Goal: Communication & Community: Ask a question

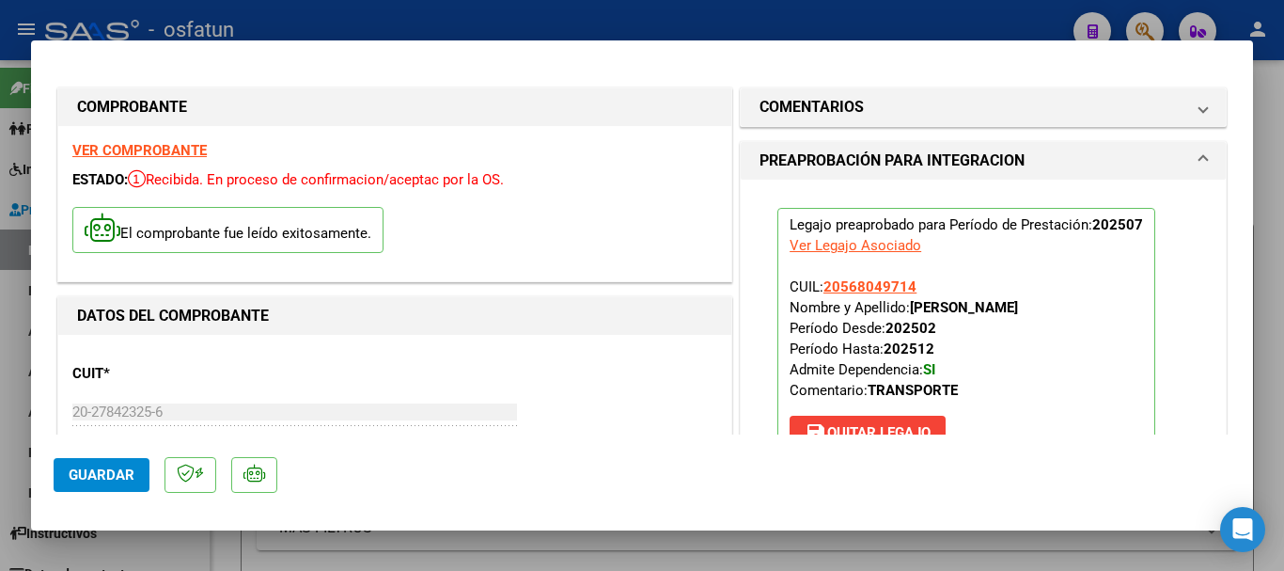
scroll to position [94, 0]
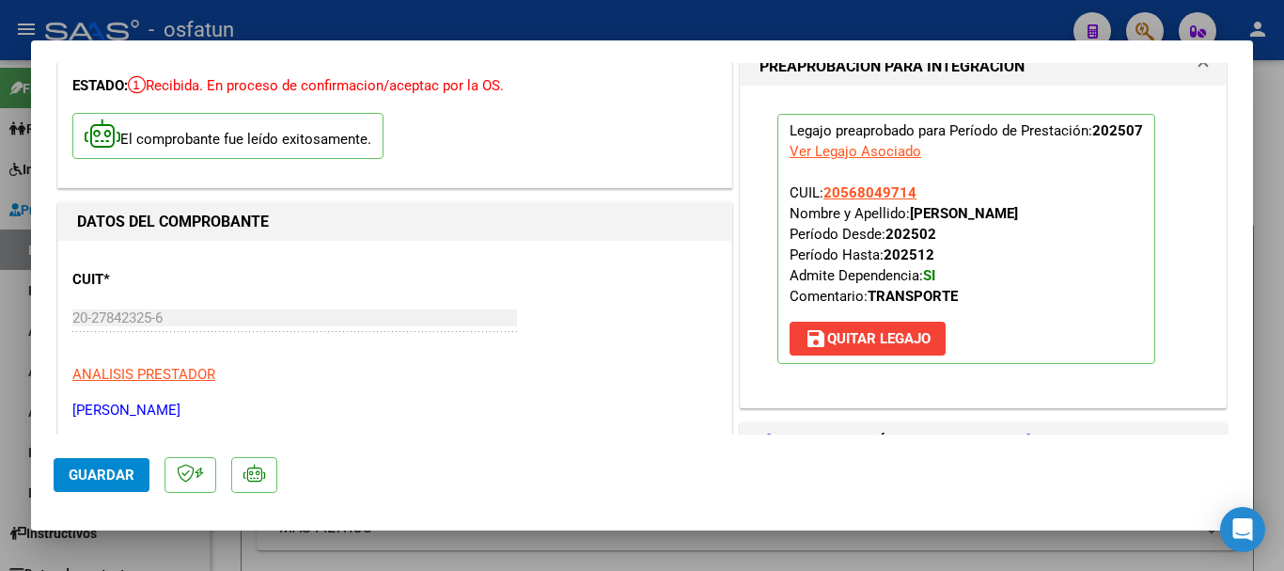
type input "$ 0,00"
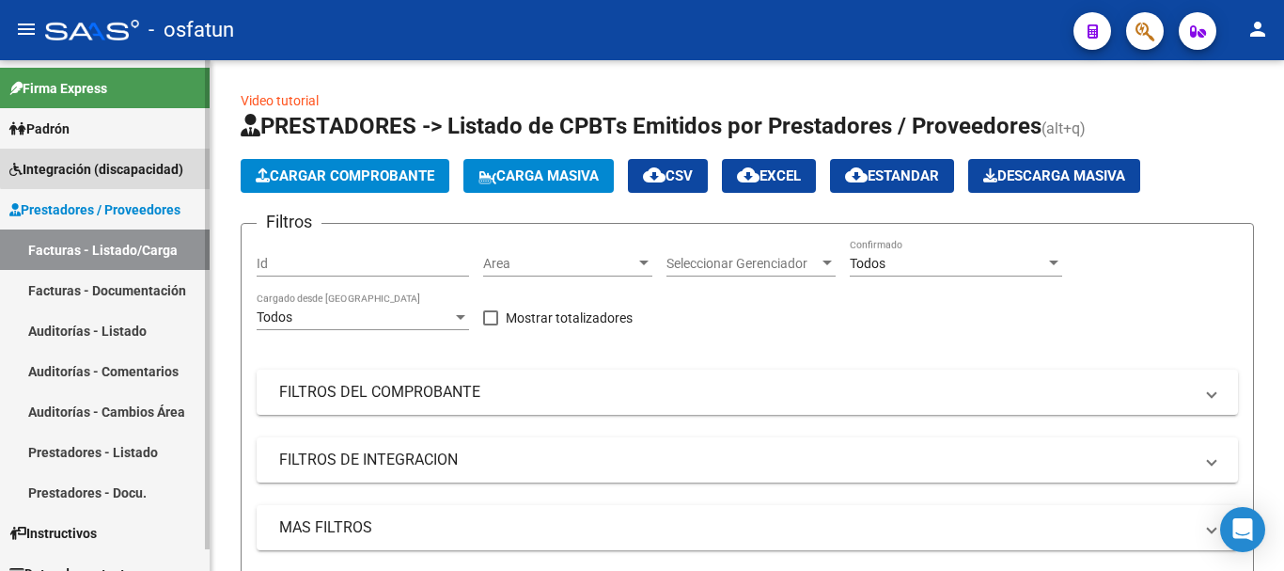
click at [123, 161] on span "Integración (discapacidad)" at bounding box center [96, 169] width 174 height 21
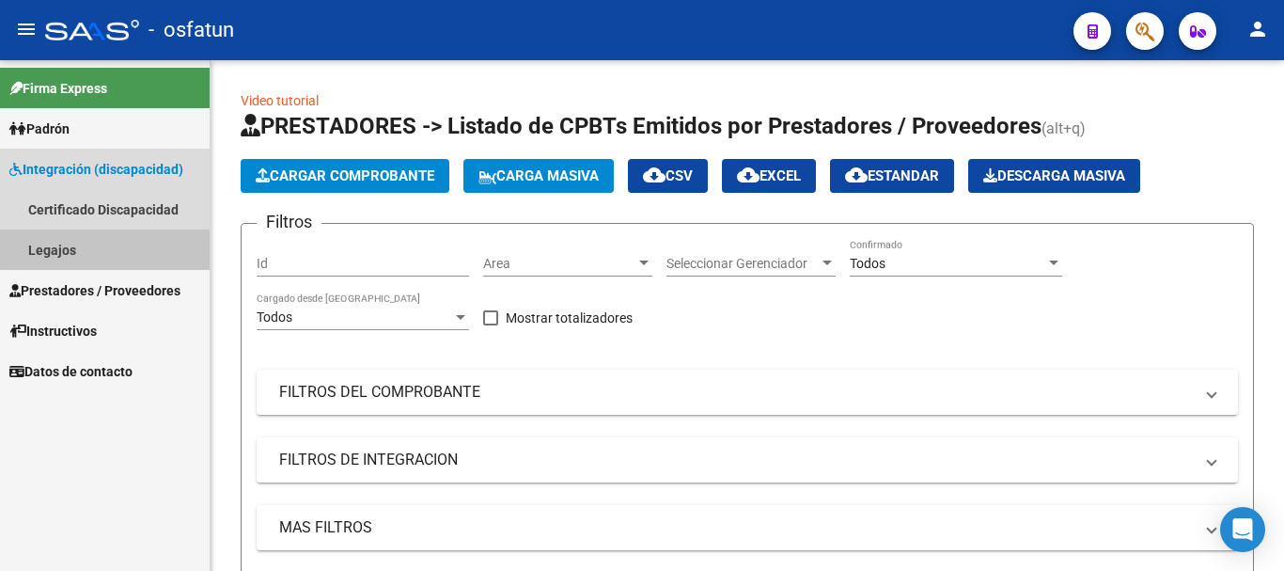
click at [109, 237] on link "Legajos" at bounding box center [105, 249] width 210 height 40
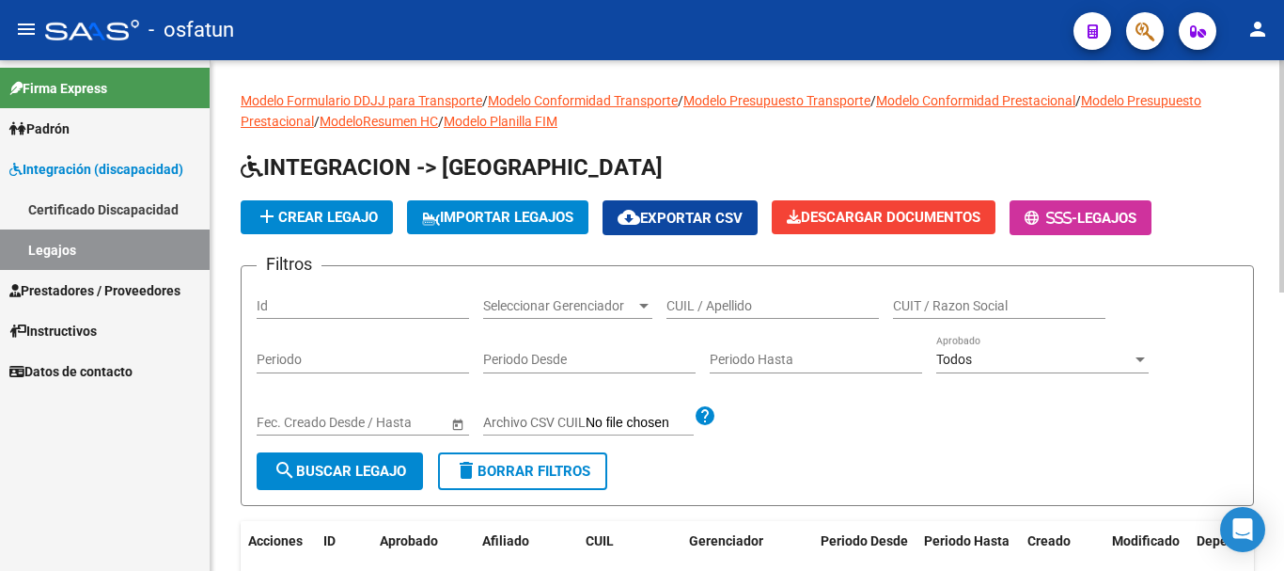
click at [725, 304] on input "CUIL / Apellido" at bounding box center [773, 306] width 213 height 16
click at [753, 308] on input "CUIL / Apellido" at bounding box center [773, 306] width 213 height 16
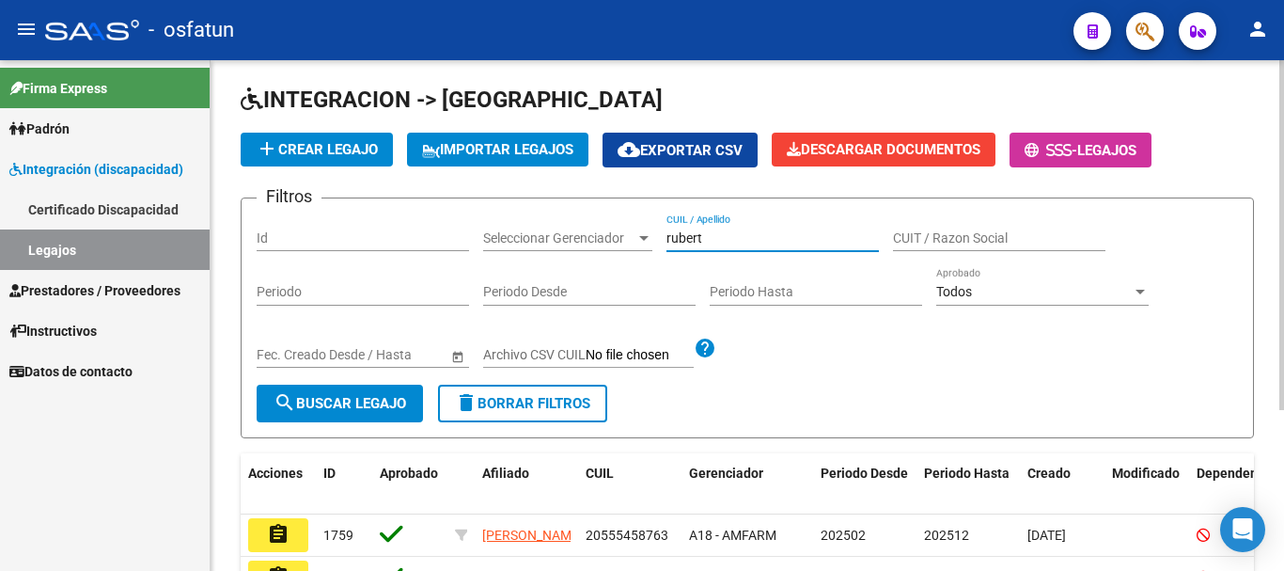
scroll to position [94, 0]
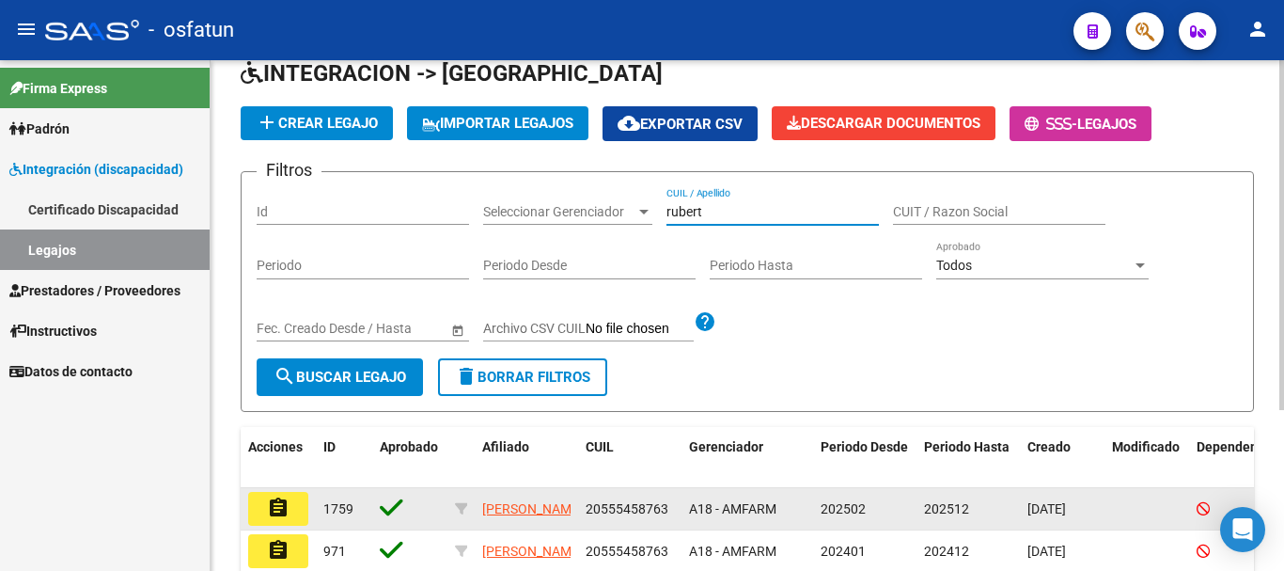
type input "rubert"
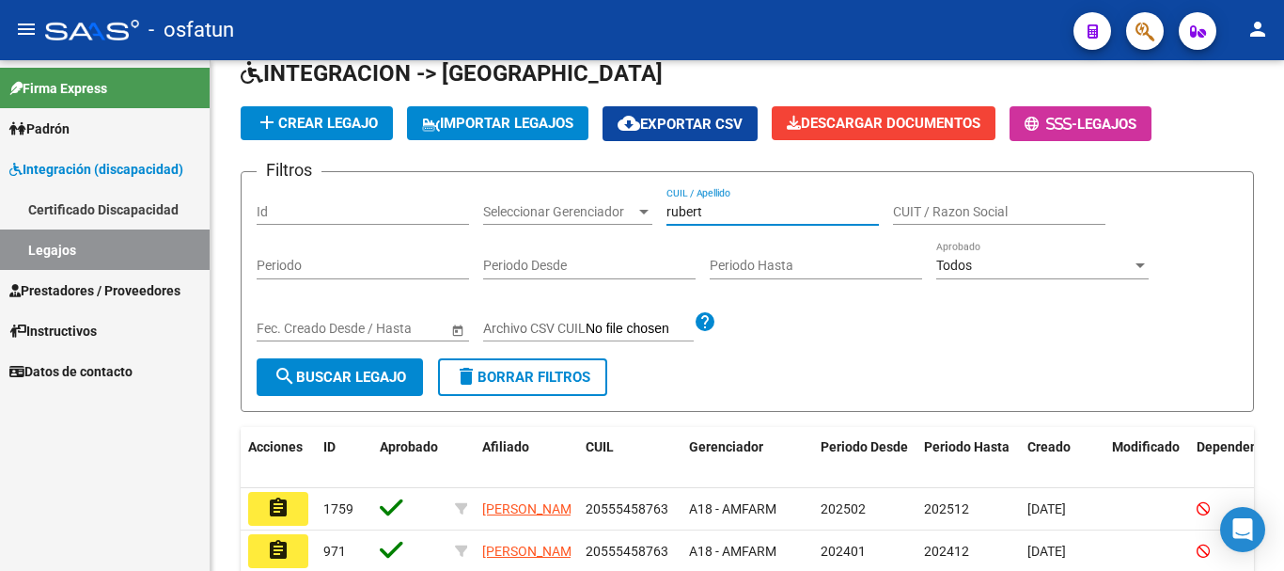
click at [281, 507] on mat-icon "assignment" at bounding box center [278, 507] width 23 height 23
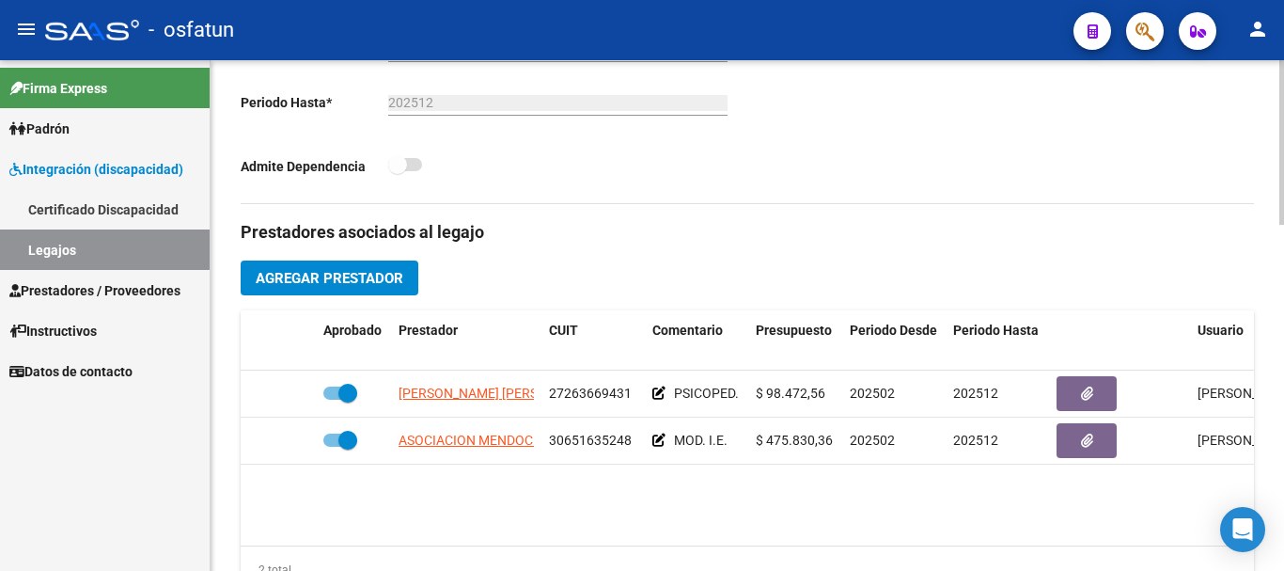
scroll to position [564, 0]
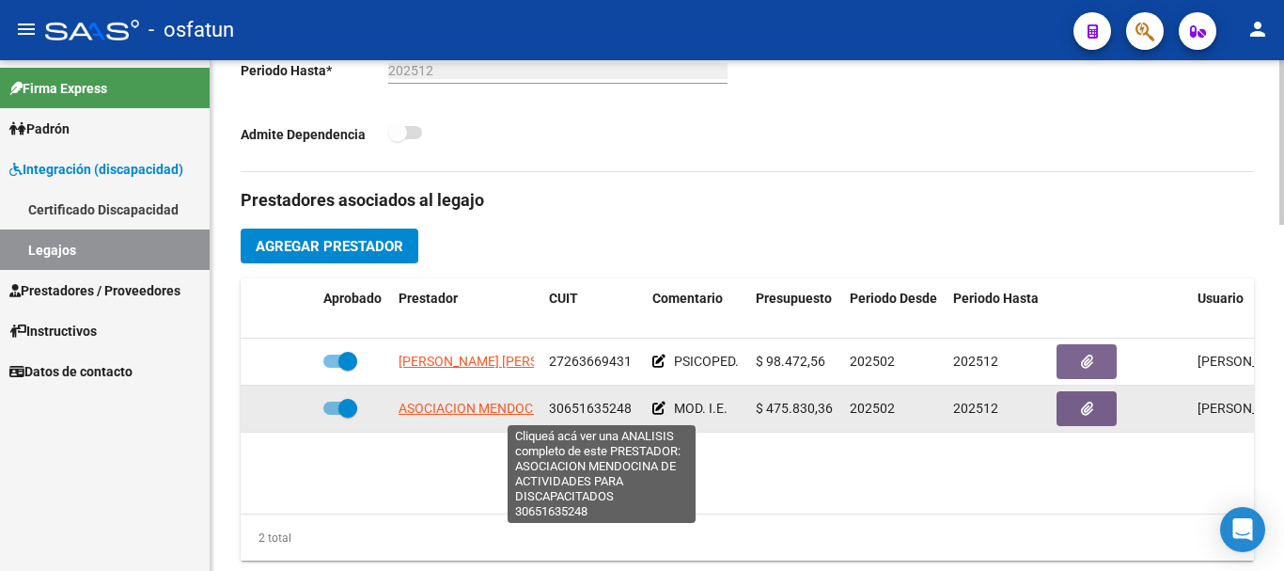
click at [461, 406] on span "ASOCIACION MENDOCINA DE ACTIVIDADES PARA DISCAPACITADOS" at bounding box center [600, 408] width 402 height 15
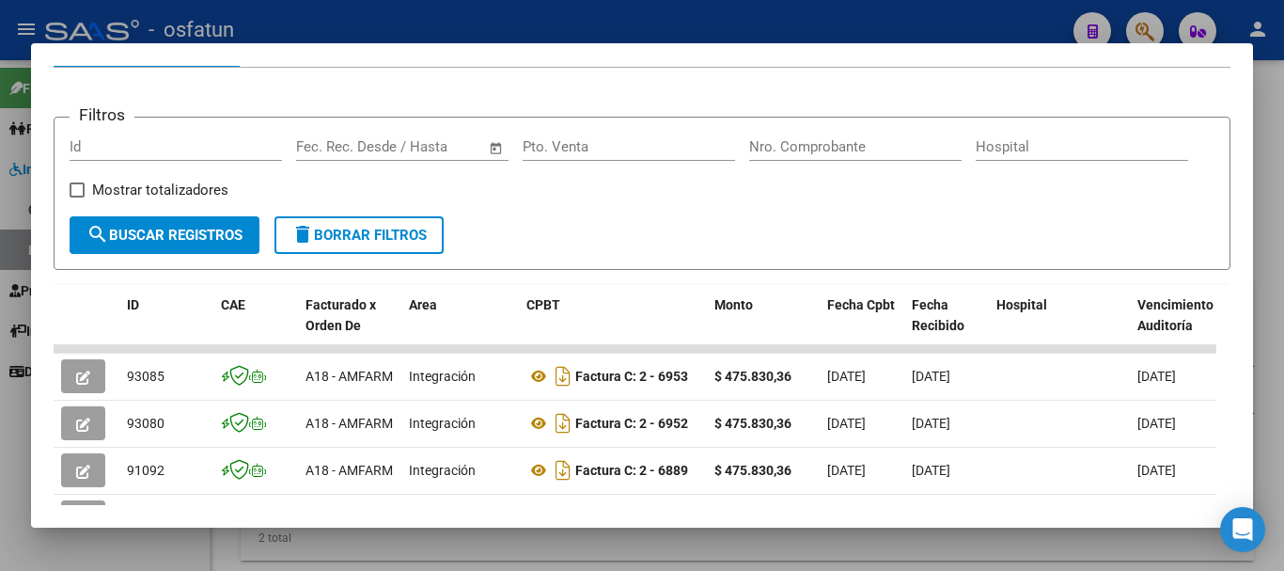
scroll to position [260, 0]
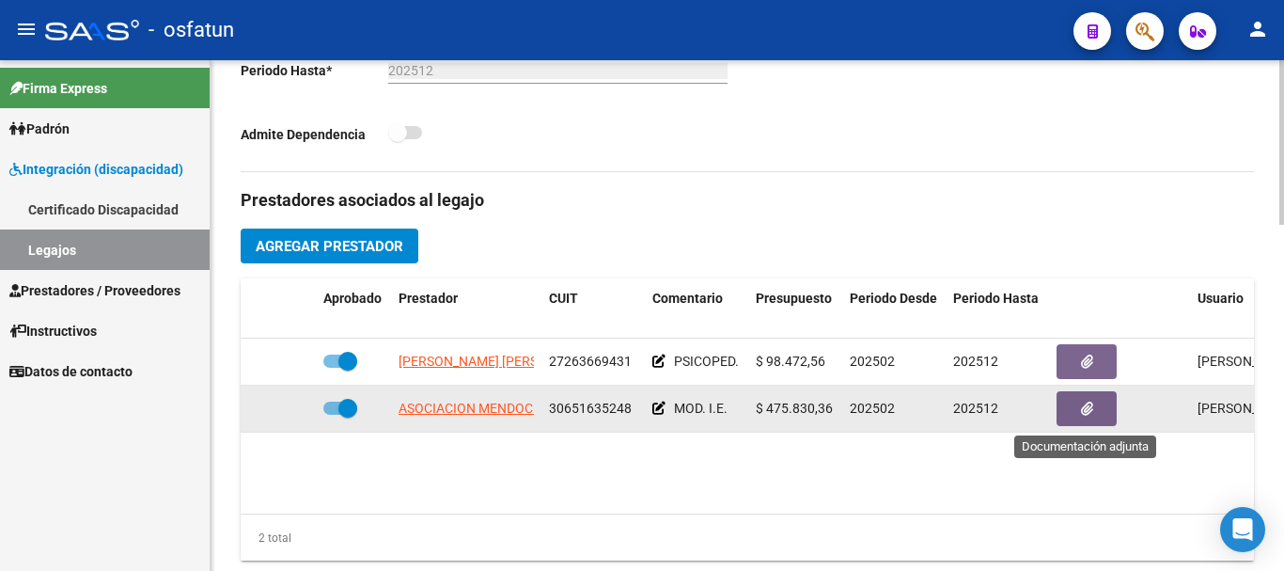
click at [1099, 406] on button "button" at bounding box center [1087, 408] width 60 height 35
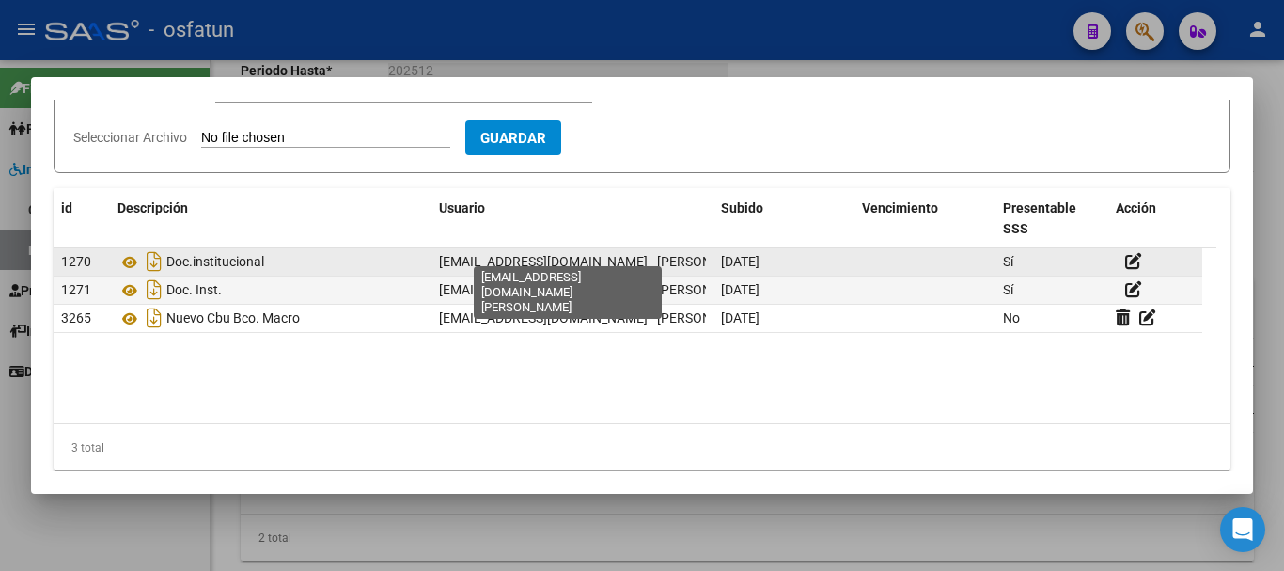
scroll to position [229, 0]
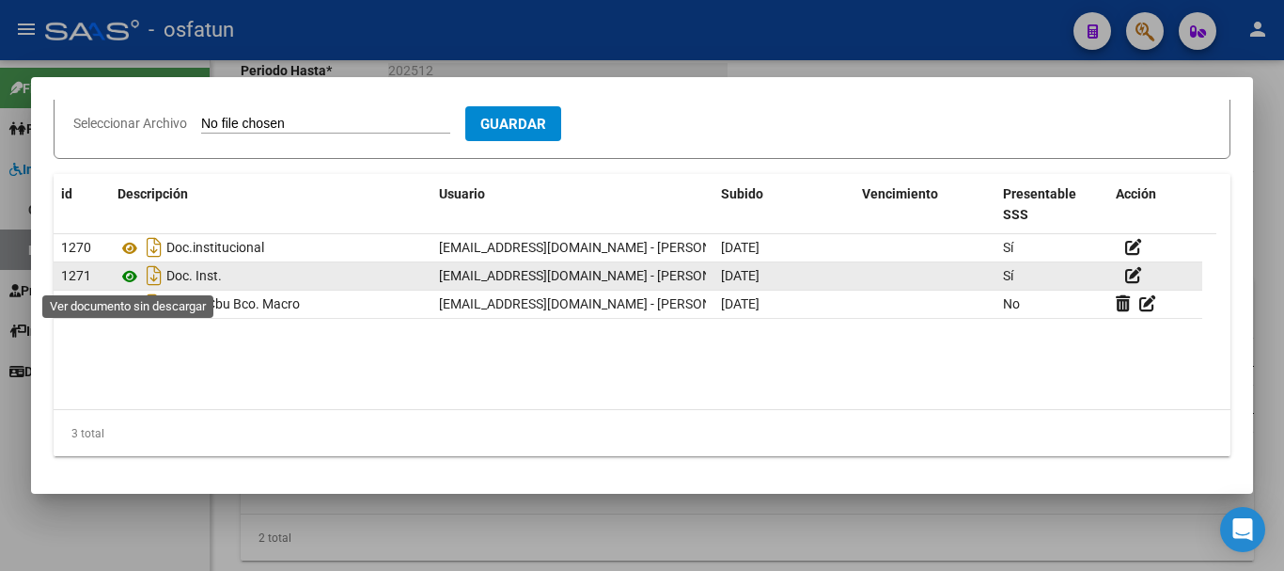
click at [132, 276] on icon at bounding box center [130, 276] width 24 height 23
click at [333, 281] on div "Doc. Inst." at bounding box center [271, 275] width 307 height 30
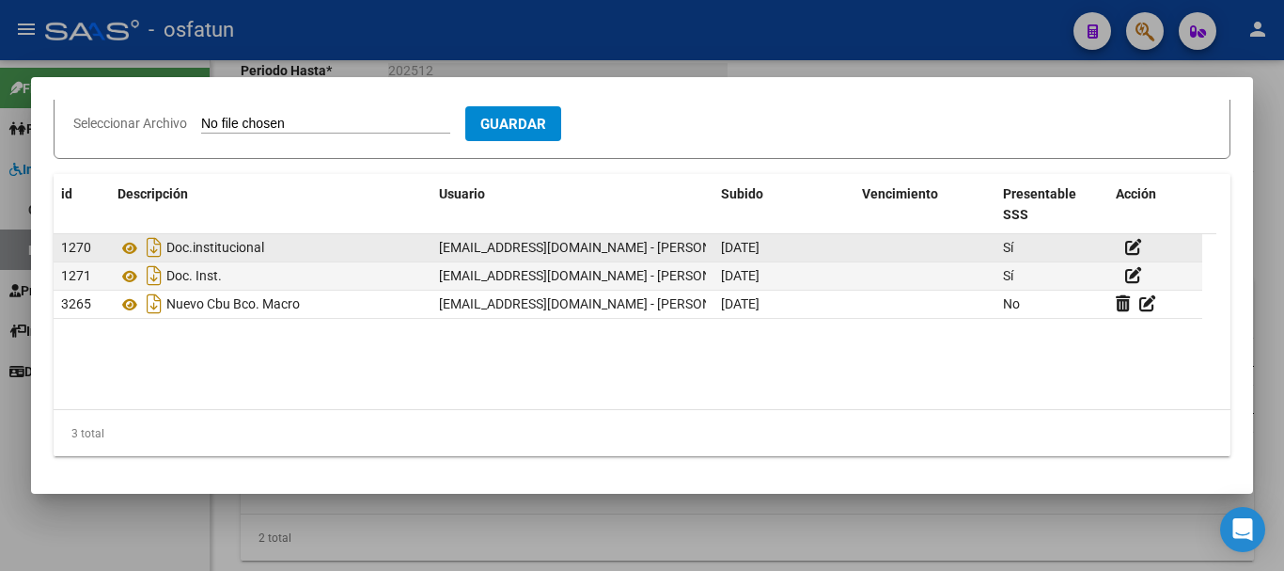
click at [318, 246] on div "Doc.institucional" at bounding box center [271, 247] width 307 height 30
click at [133, 247] on icon at bounding box center [130, 248] width 24 height 23
click at [1129, 244] on icon at bounding box center [1134, 247] width 17 height 18
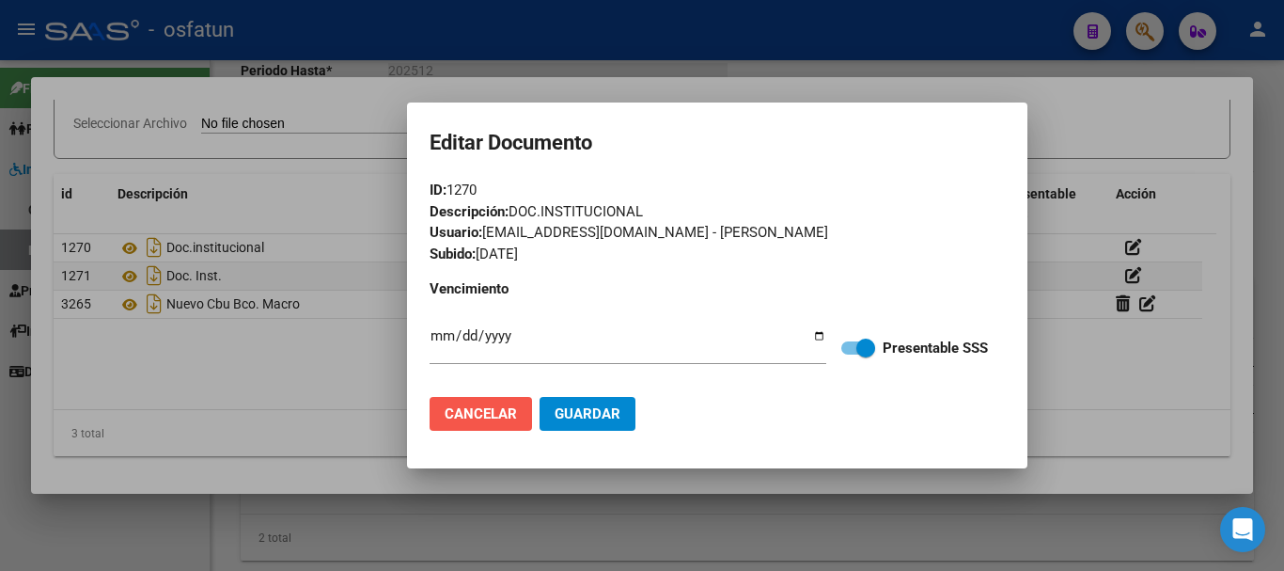
click at [476, 406] on span "Cancelar" at bounding box center [481, 413] width 72 height 17
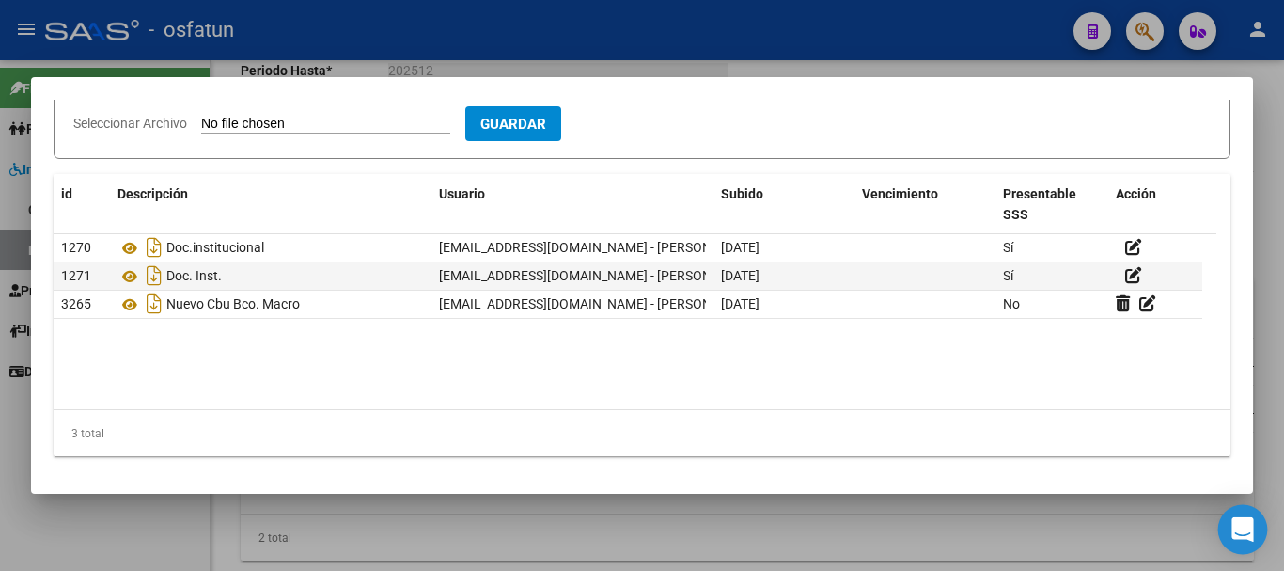
click at [1241, 522] on icon "Open Intercom Messenger" at bounding box center [1243, 529] width 22 height 24
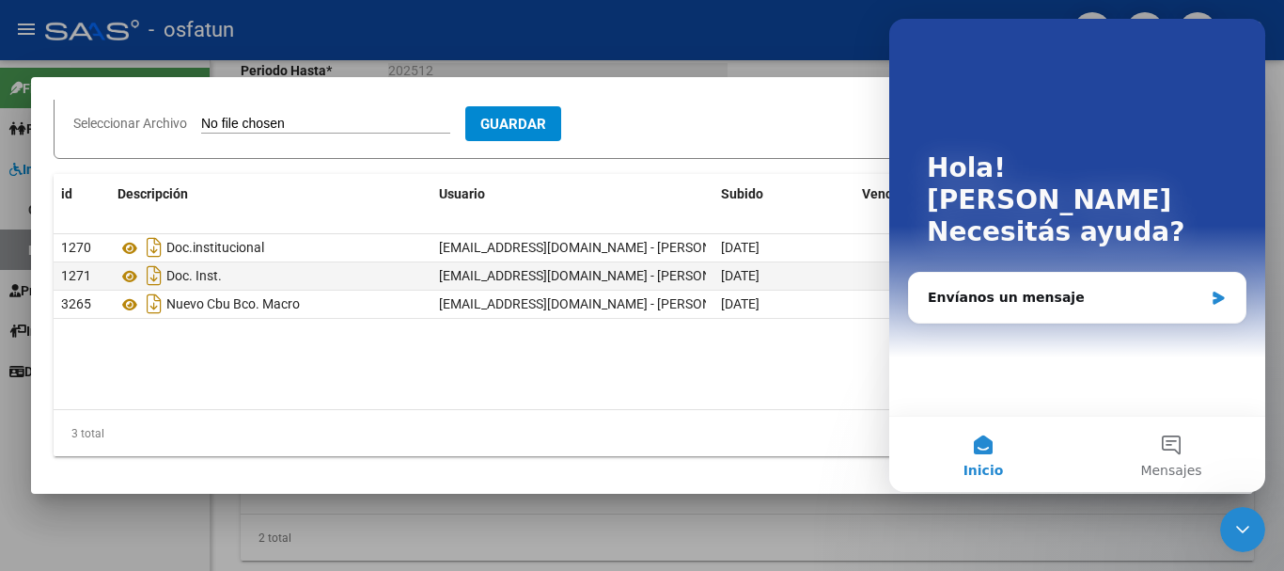
scroll to position [0, 0]
click at [1040, 288] on div "Envíanos un mensaje" at bounding box center [1066, 298] width 276 height 20
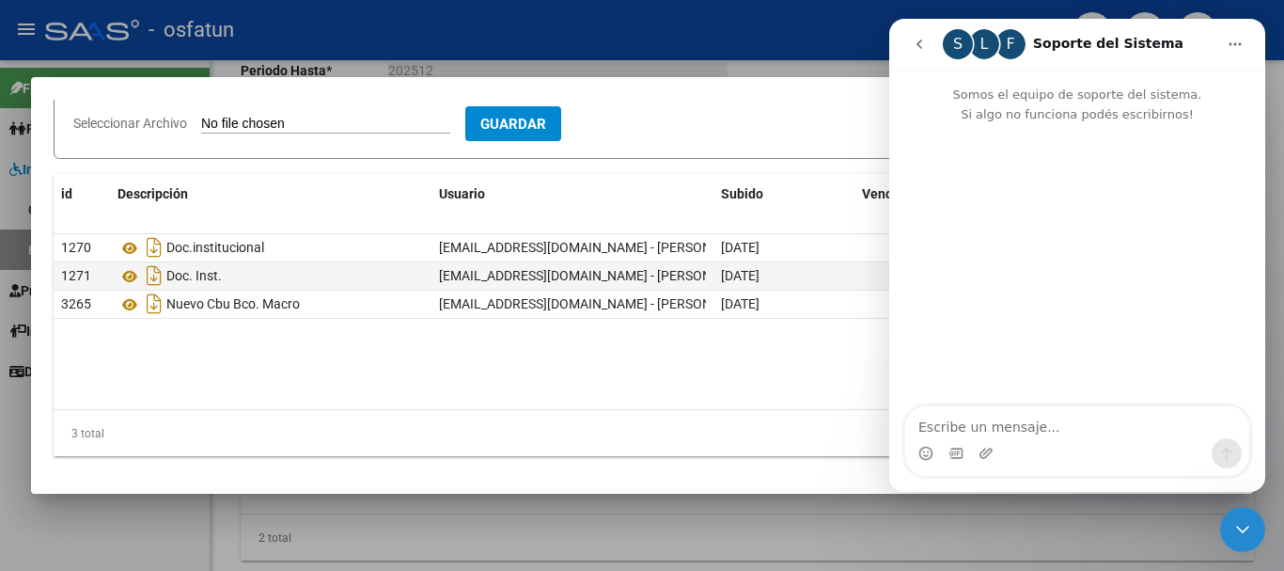
type textarea "e"
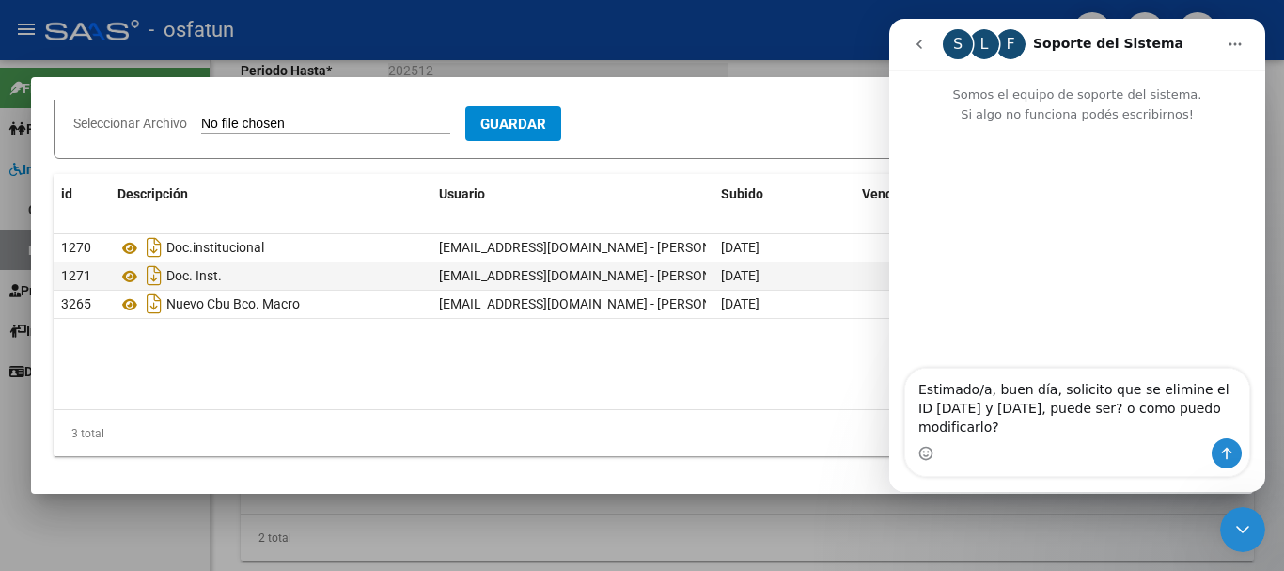
type textarea "Estimado/a, buen día, solicito que se elimine el ID [DATE] y [DATE], puede ser?…"
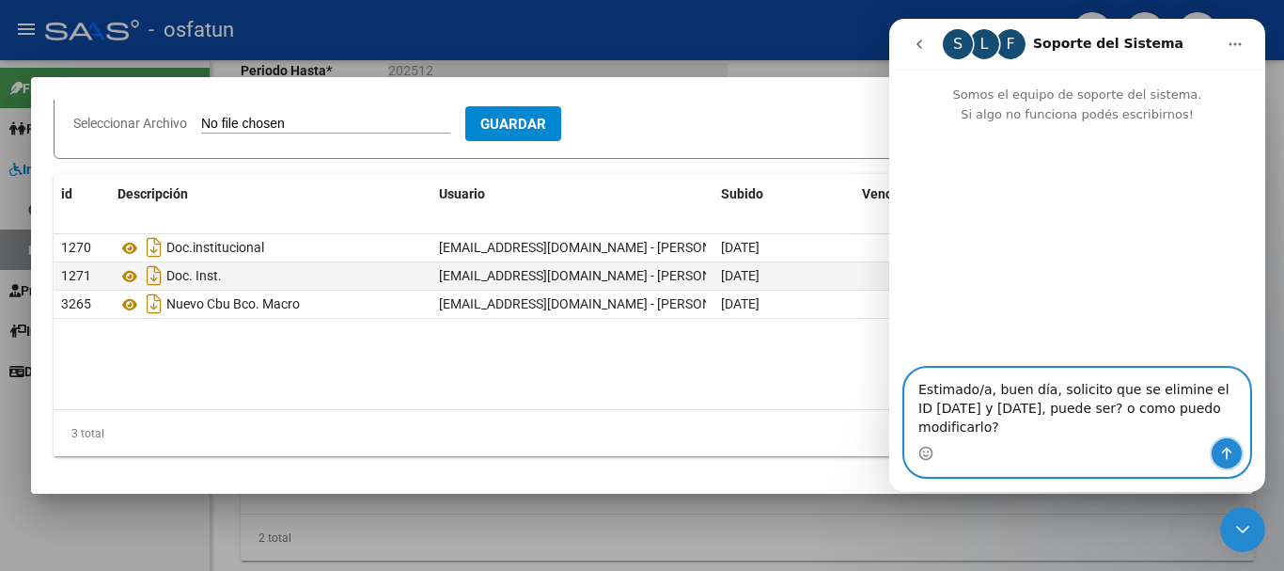
click at [1219, 456] on button "Enviar un mensaje…" at bounding box center [1227, 453] width 30 height 30
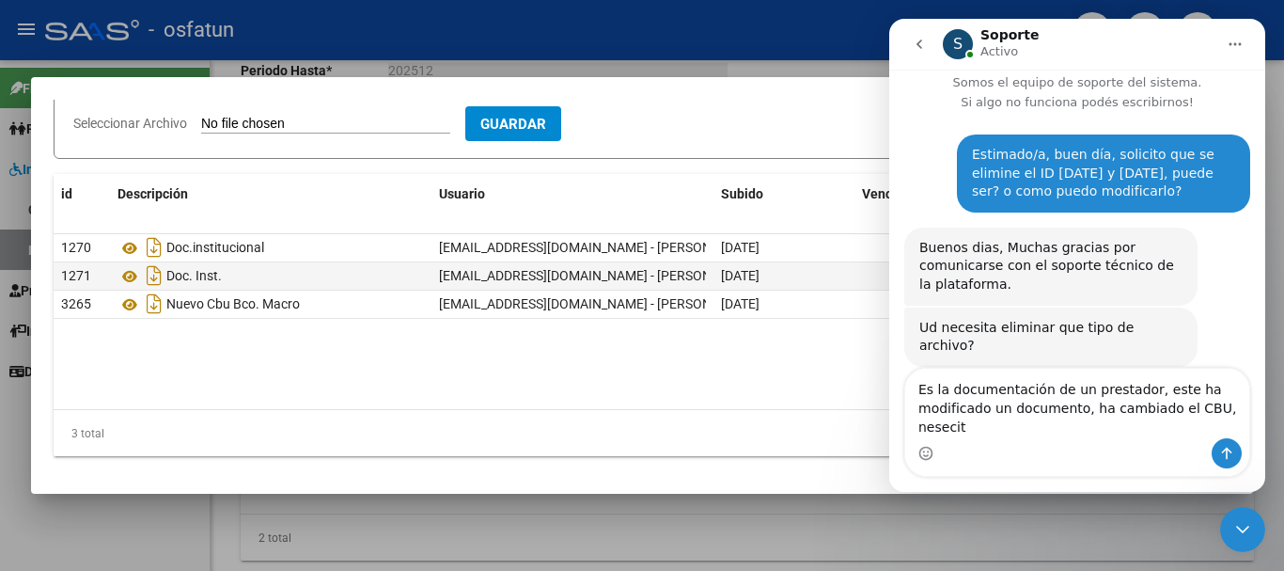
scroll to position [31, 0]
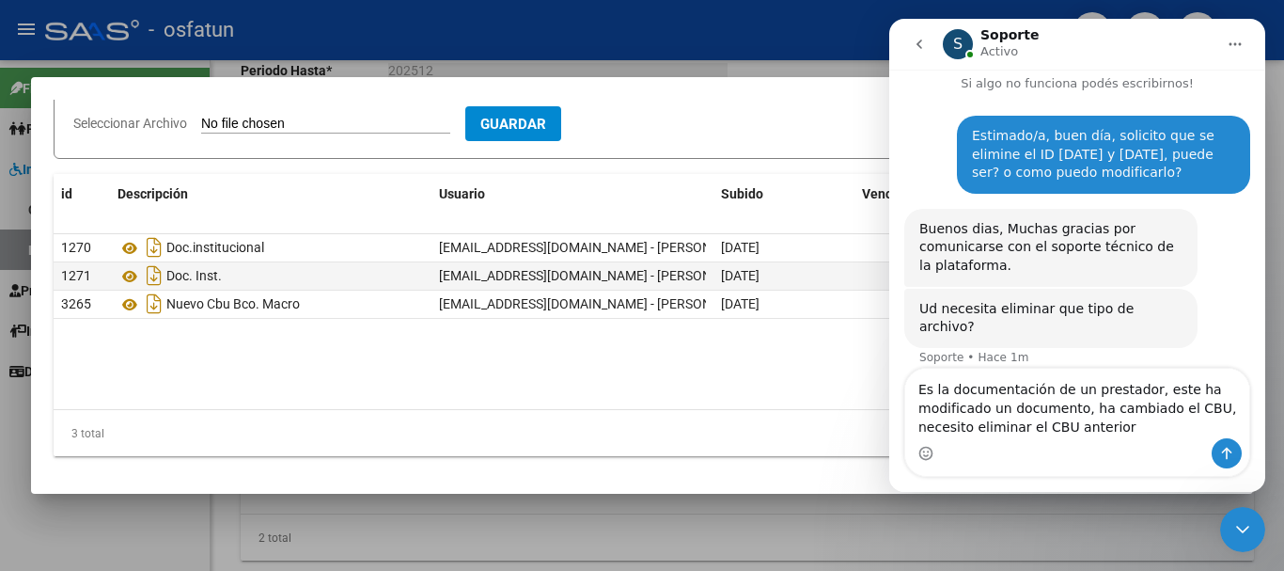
click at [1110, 426] on textarea "Es la documentación de un prestador, este ha modificado un documento, ha cambia…" at bounding box center [1078, 404] width 344 height 70
type textarea "Es la documentación de un prestador, este ha modificado un documento, ha cambia…"
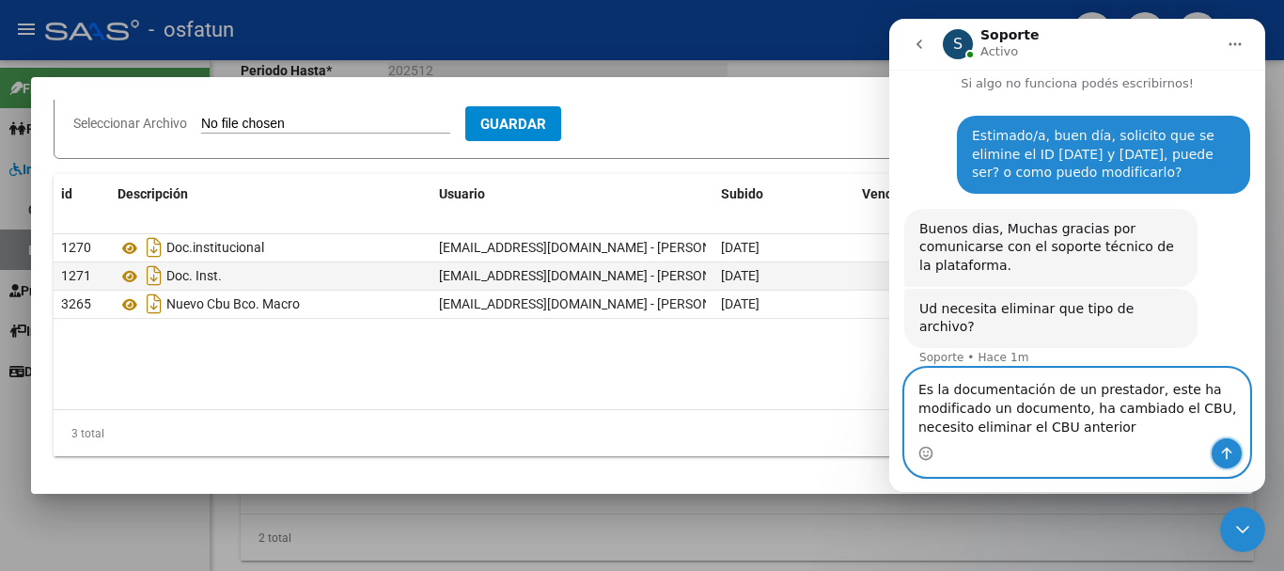
click at [1226, 449] on icon "Enviar un mensaje…" at bounding box center [1227, 454] width 10 height 12
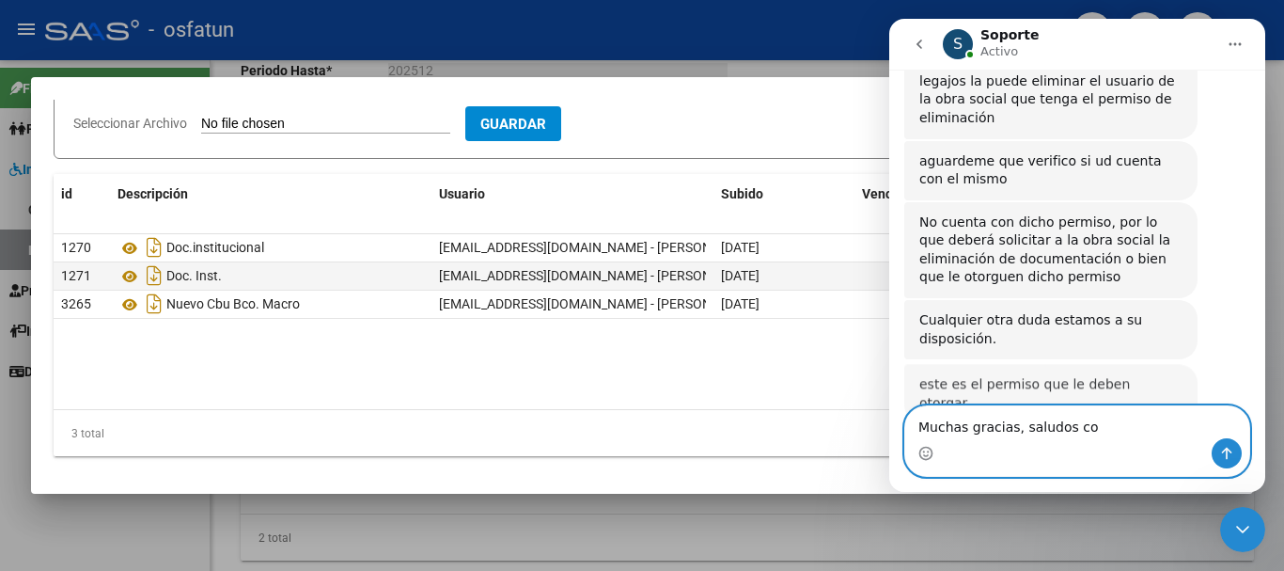
scroll to position [462, 0]
type textarea "Muchas gracias, saludos cordiales"
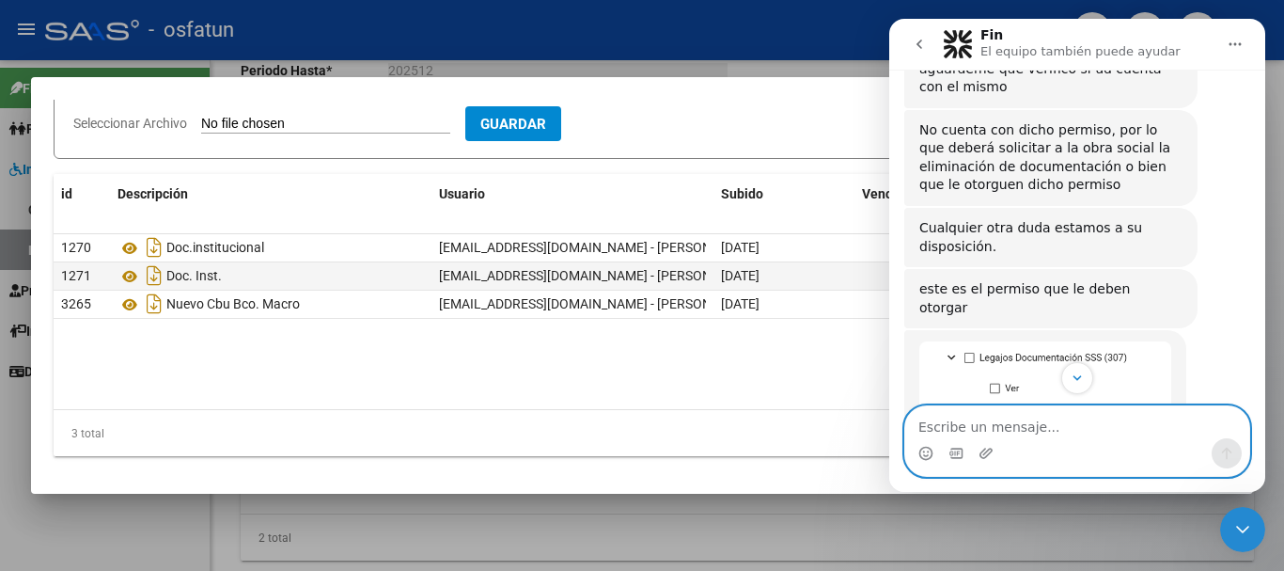
scroll to position [528, 0]
